Goal: Task Accomplishment & Management: Manage account settings

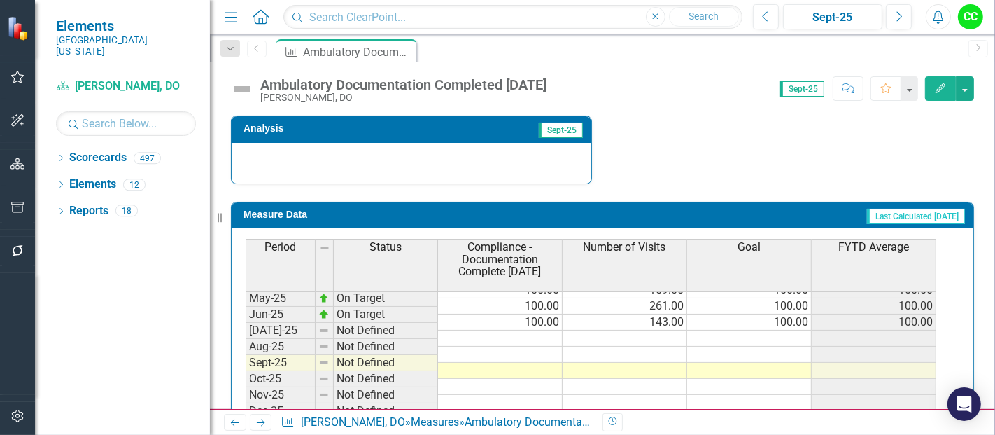
scroll to position [549, 0]
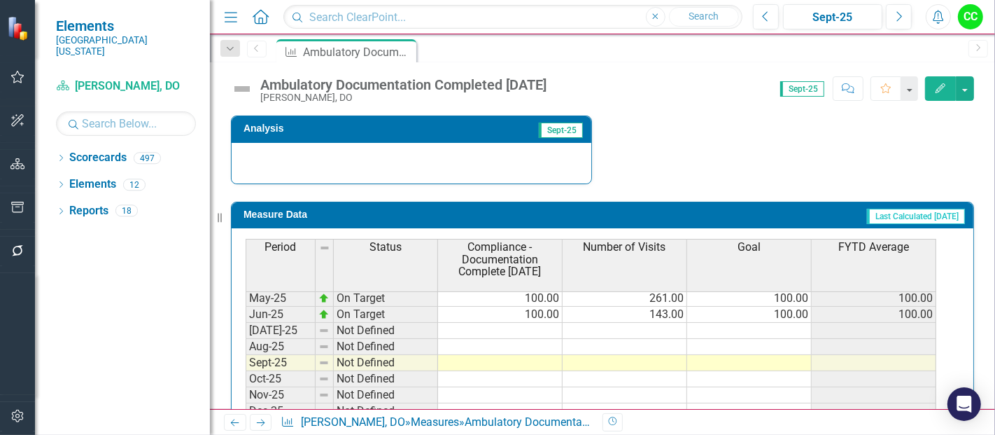
click at [603, 329] on tbody "Dec-23 On Target 100.00 245.00 100.00 100.00 Jan-24 On Target 100.00 216.00 100…" at bounding box center [591, 266] width 691 height 500
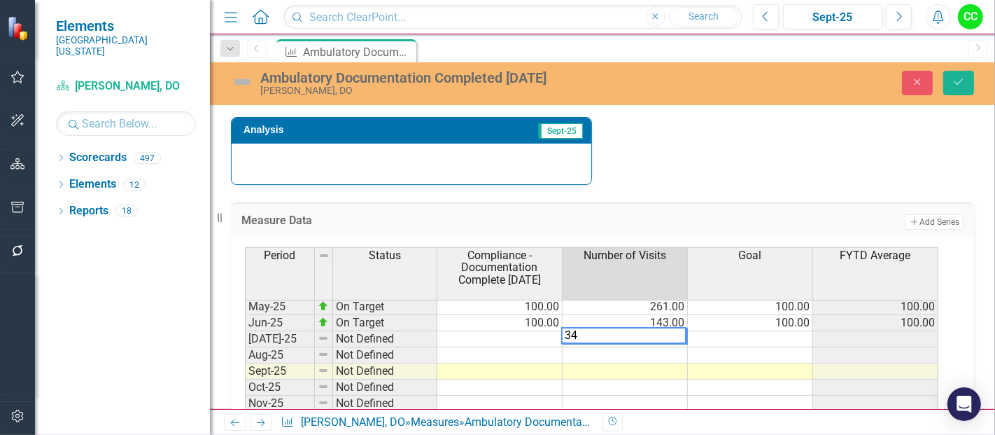
type textarea "344"
type textarea "56"
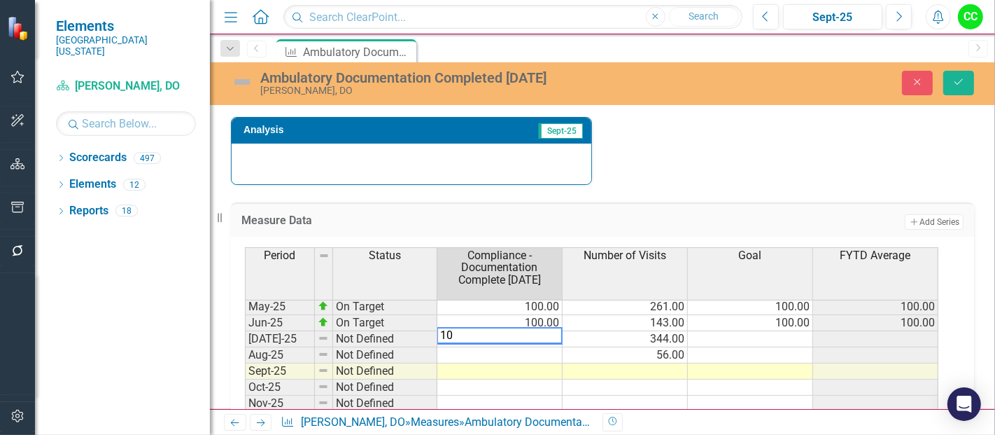
type textarea "100"
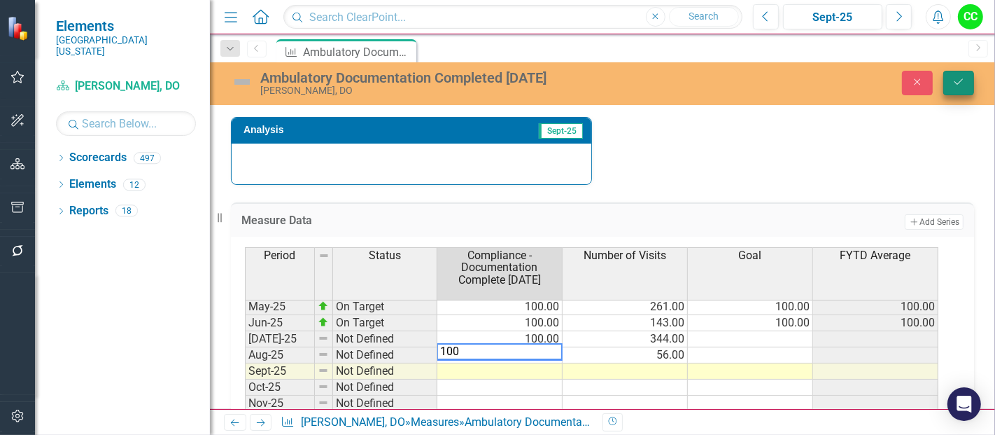
type textarea "100"
click at [959, 86] on icon "Save" at bounding box center [958, 82] width 13 height 10
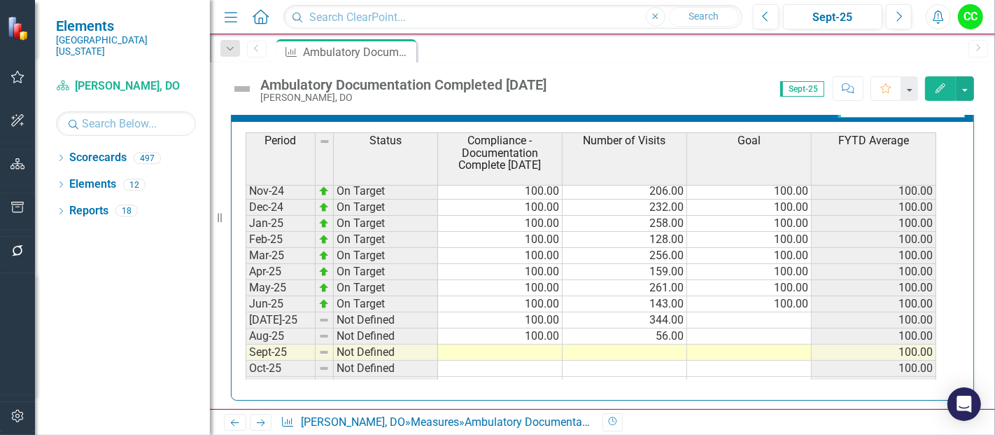
scroll to position [0, 0]
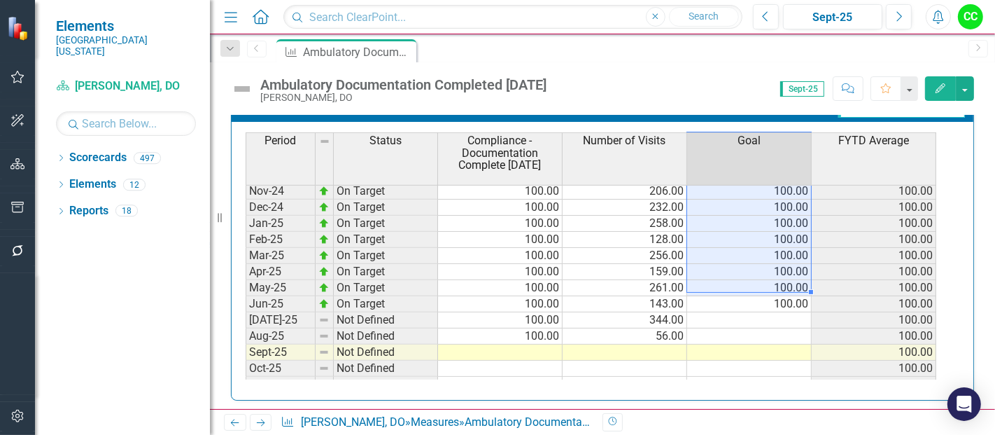
drag, startPoint x: 766, startPoint y: 187, endPoint x: 764, endPoint y: 289, distance: 102.2
click at [764, 289] on tbody "Sep-23 On Target 100.00 175.00 100.00 100.00 Oct-23 On Target 100.00 326.00 100…" at bounding box center [591, 207] width 691 height 500
click at [761, 296] on td "100.00" at bounding box center [749, 304] width 125 height 16
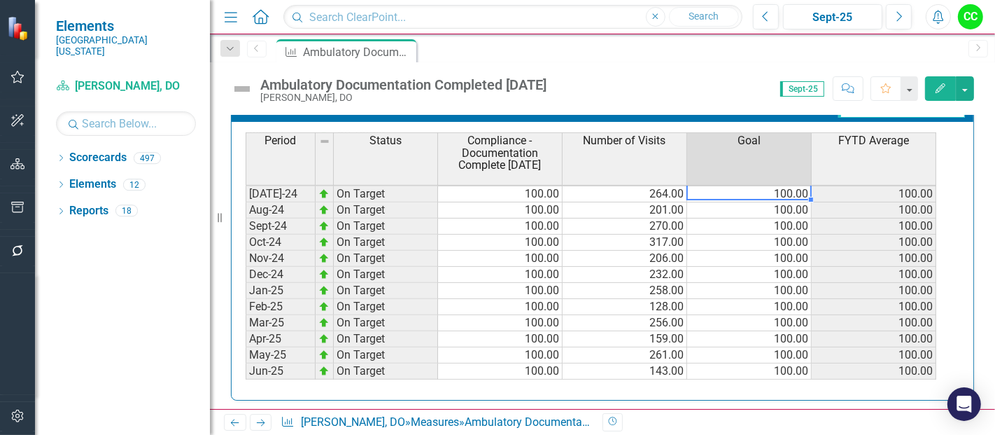
click at [796, 189] on td "100.00" at bounding box center [749, 194] width 125 height 16
click at [787, 187] on td "100.00" at bounding box center [749, 195] width 125 height 16
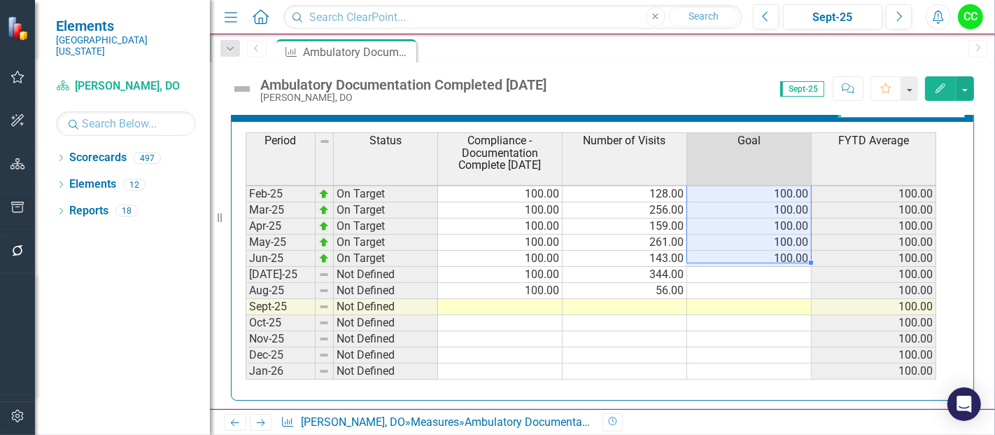
drag, startPoint x: 789, startPoint y: 187, endPoint x: 784, endPoint y: 257, distance: 70.2
click at [784, 257] on tbody "Sep-23 On Target 100.00 175.00 100.00 100.00 Oct-23 On Target 100.00 326.00 100…" at bounding box center [591, 162] width 691 height 500
click at [782, 267] on td at bounding box center [749, 275] width 125 height 16
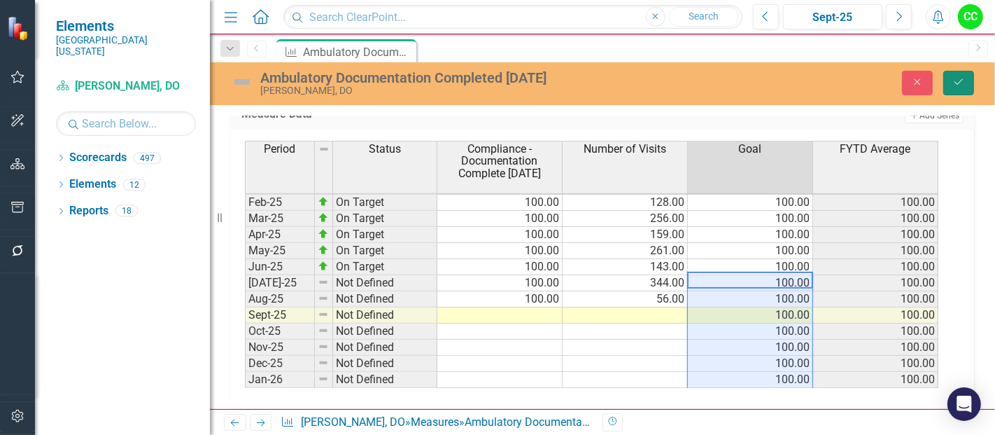
click at [962, 89] on button "Save" at bounding box center [958, 83] width 31 height 24
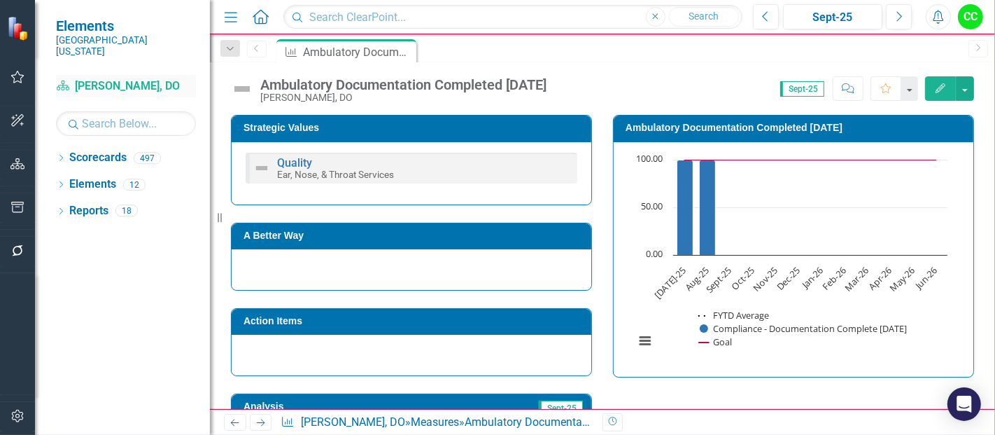
click at [125, 78] on link "Scorecard [PERSON_NAME], DO" at bounding box center [126, 86] width 140 height 16
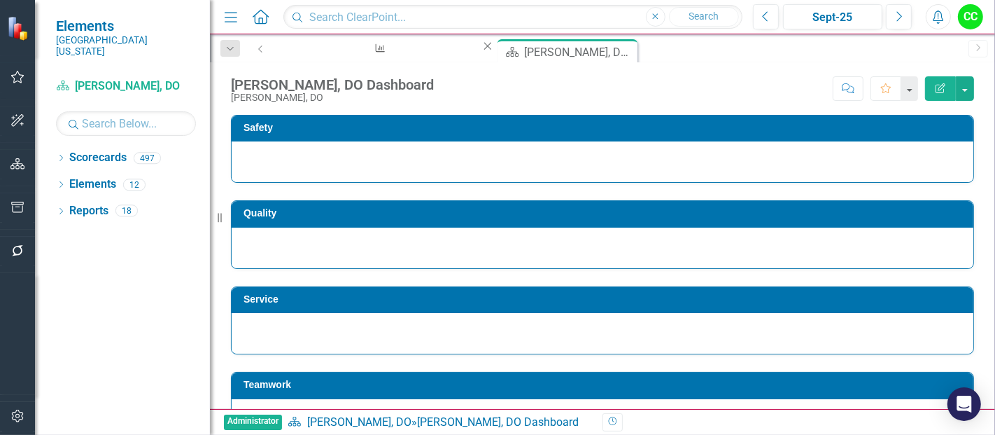
click at [481, 47] on icon "Close" at bounding box center [488, 46] width 14 height 11
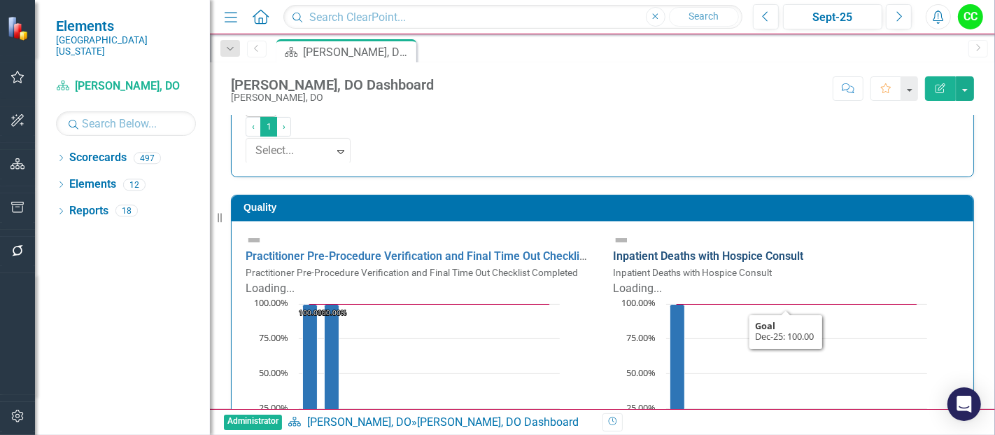
click at [752, 249] on link "Inpatient Deaths with Hospice Consult" at bounding box center [708, 255] width 190 height 13
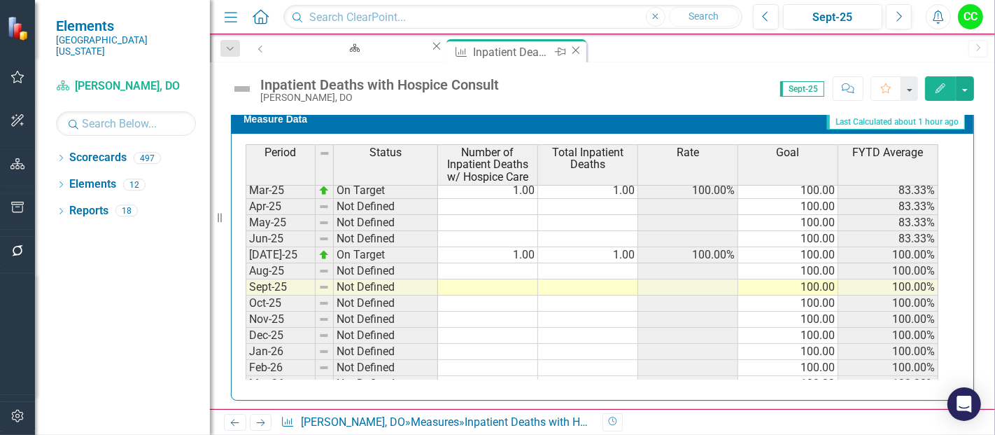
click at [572, 52] on icon at bounding box center [576, 50] width 8 height 8
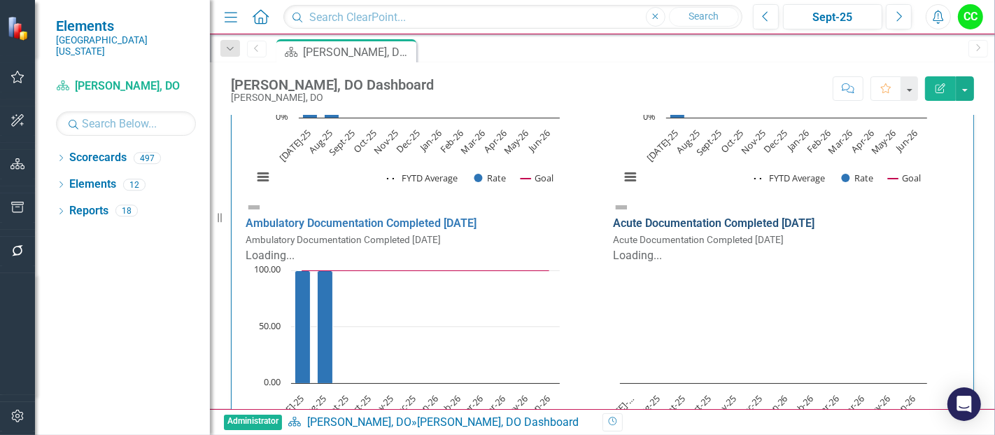
click at [746, 216] on link "Acute Documentation Completed [DATE]" at bounding box center [714, 222] width 202 height 13
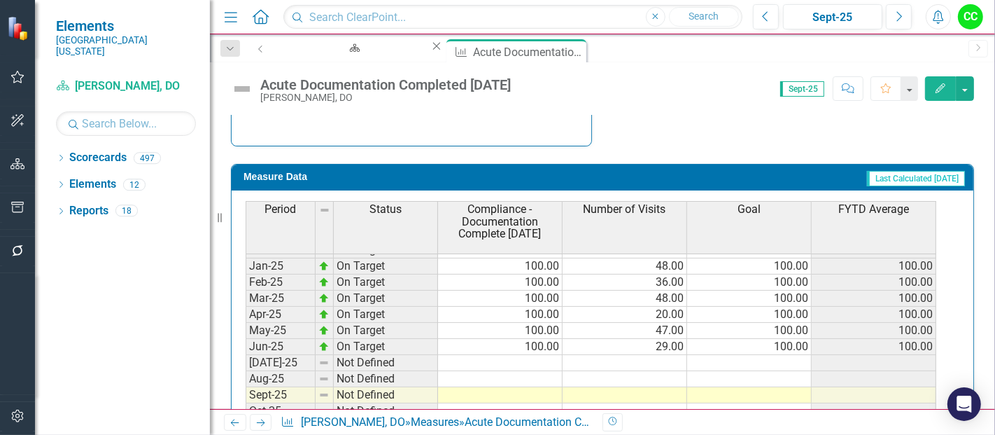
scroll to position [521, 0]
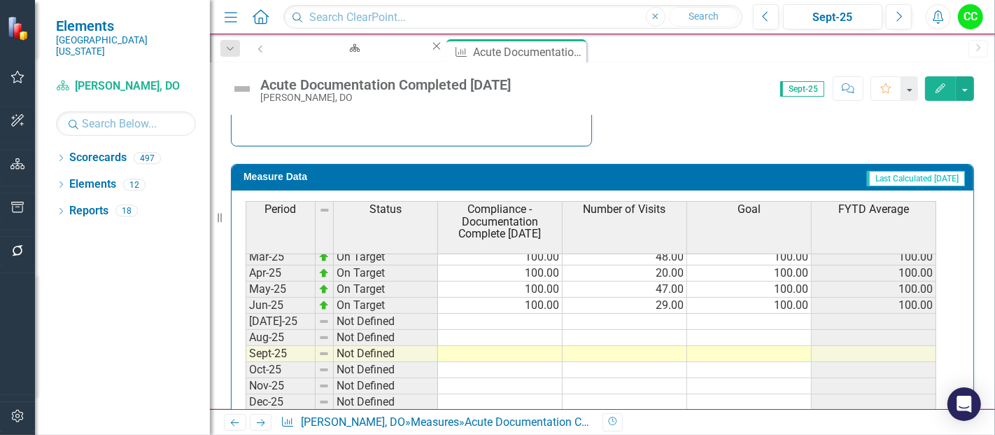
click at [575, 313] on tbody "Aug-23 On Target 100.00 32.00 100.00 100.00 Sep-23 On Target 100.00 48.00 100.0…" at bounding box center [591, 201] width 691 height 516
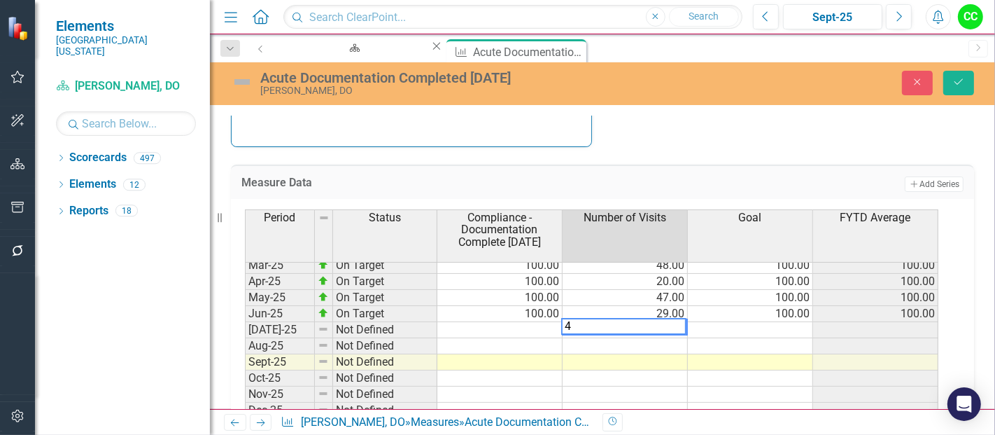
type textarea "49"
type textarea "20"
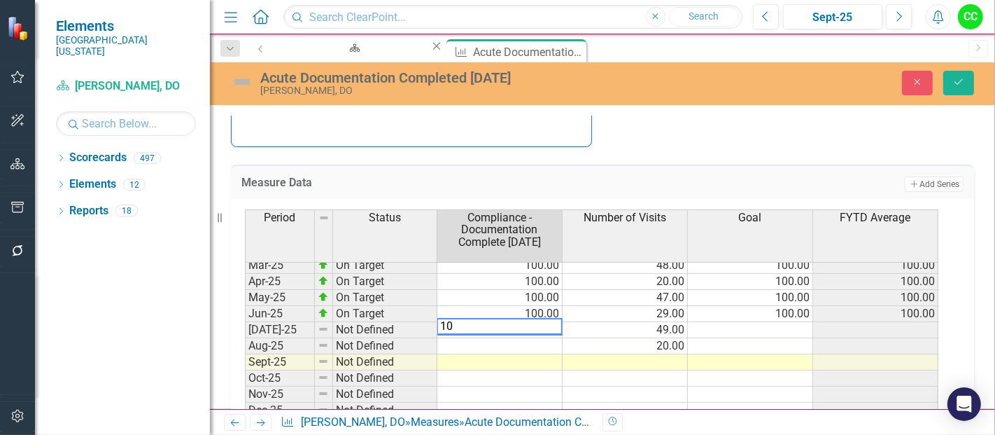
type textarea "100"
click at [245, 314] on div "Period Status Compliance - Documentation Complete [DATE] Number of Visits Goal …" at bounding box center [245, 271] width 0 height 488
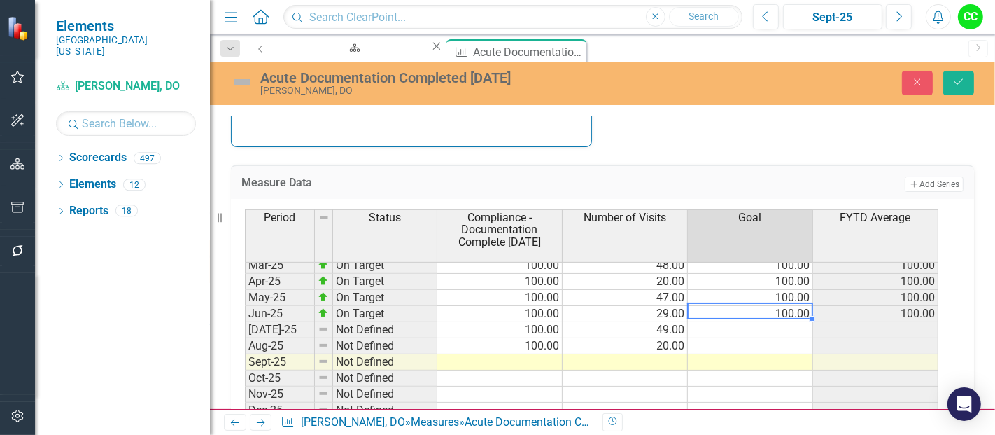
click at [773, 323] on td at bounding box center [750, 330] width 125 height 16
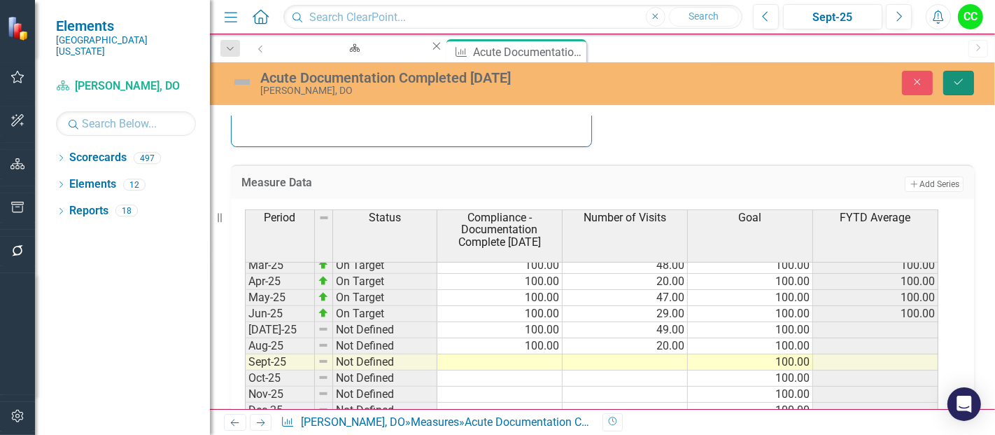
click at [959, 89] on button "Save" at bounding box center [958, 83] width 31 height 24
